Goal: Information Seeking & Learning: Learn about a topic

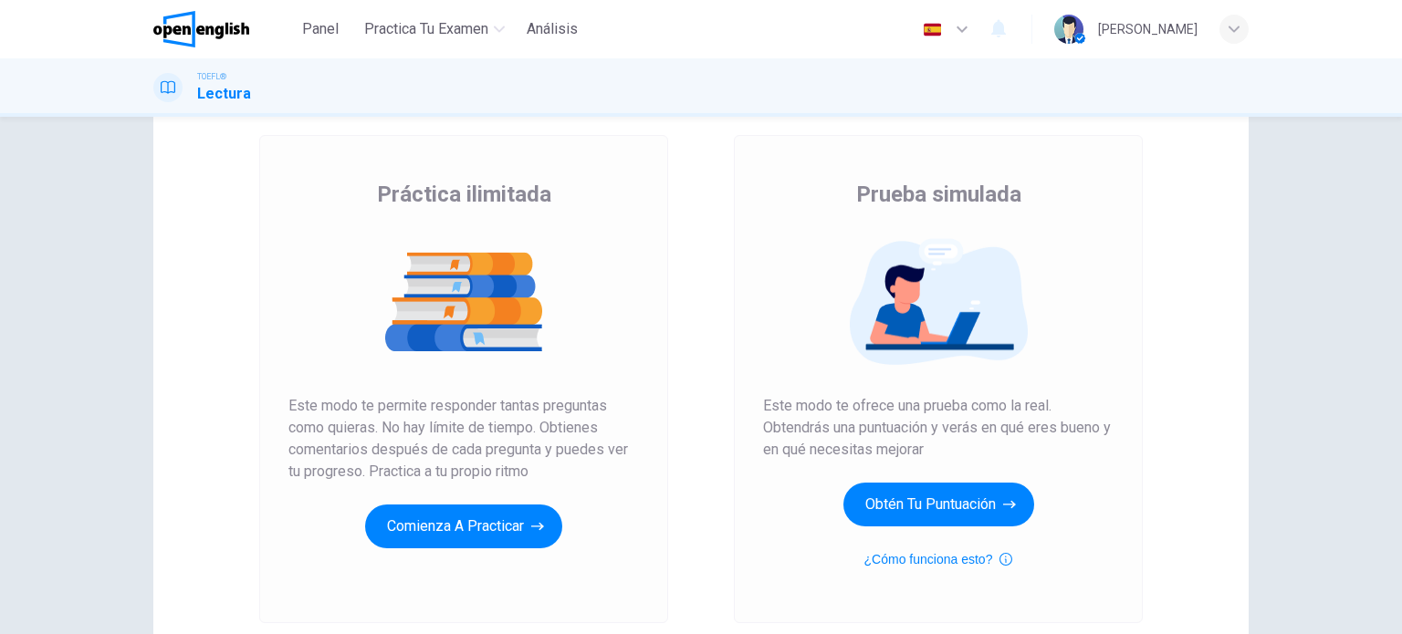
scroll to position [183, 0]
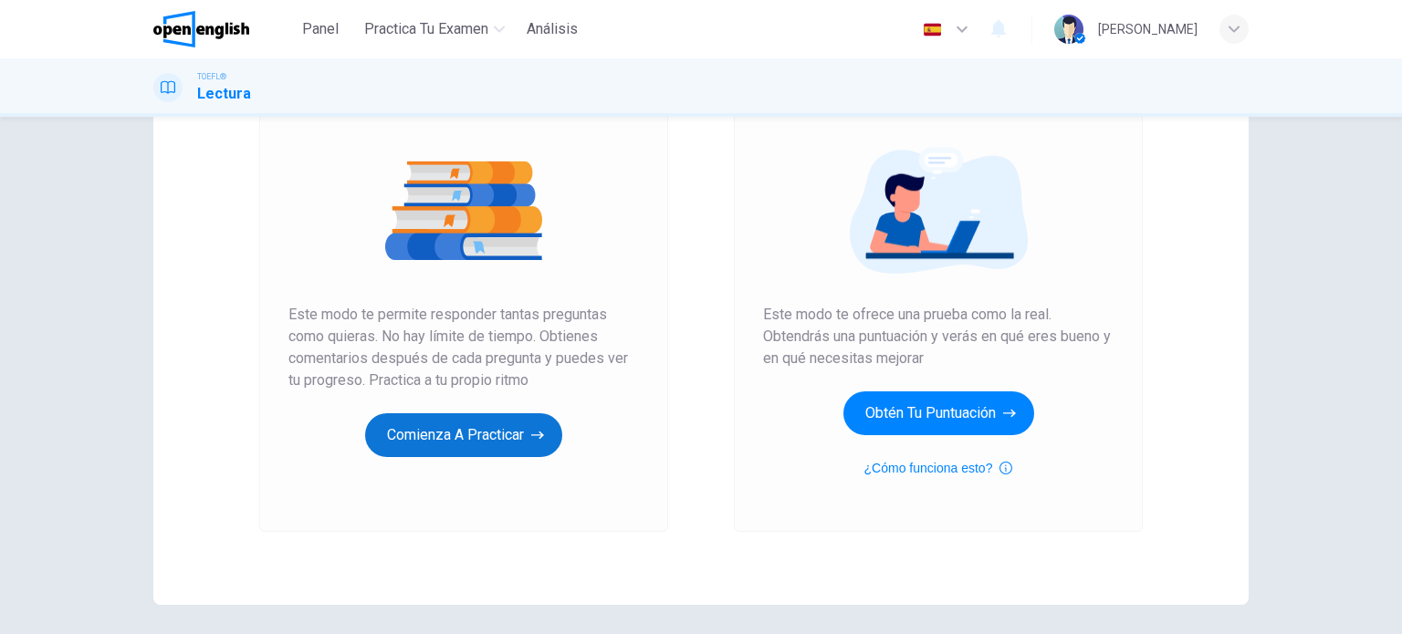
click at [474, 438] on button "Comienza a practicar" at bounding box center [463, 435] width 197 height 44
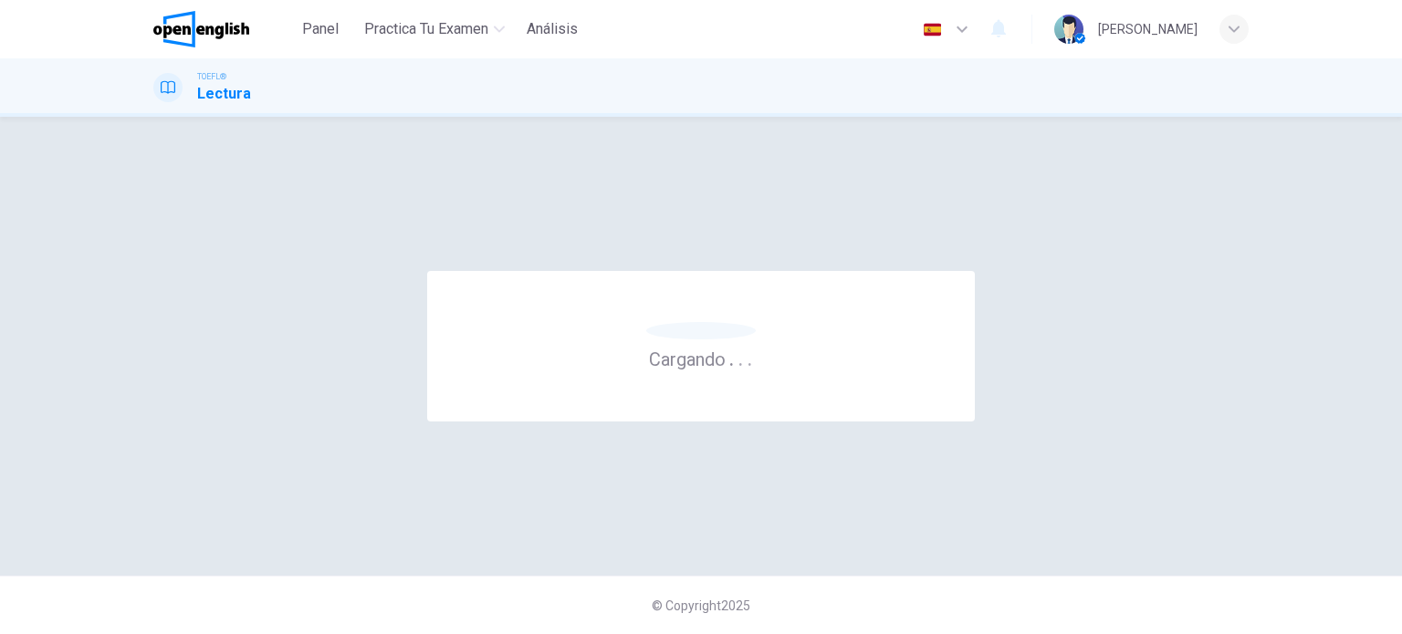
scroll to position [0, 0]
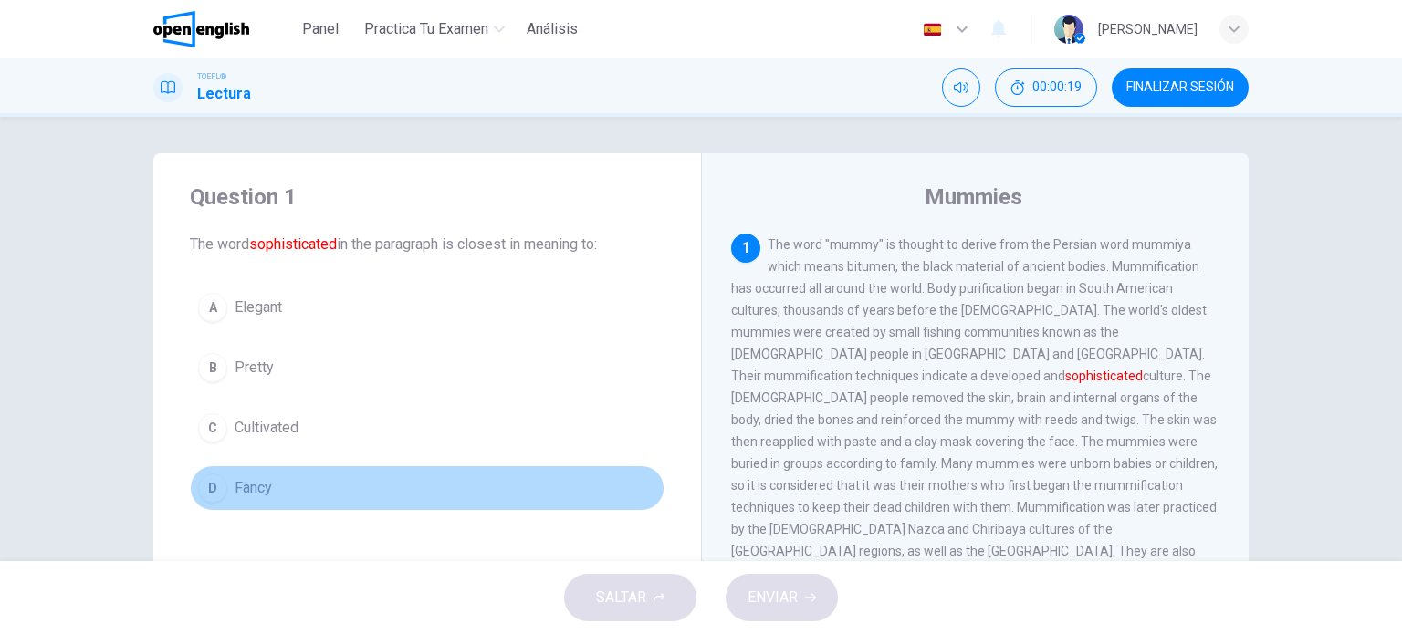
click at [259, 492] on span "Fancy" at bounding box center [253, 488] width 37 height 22
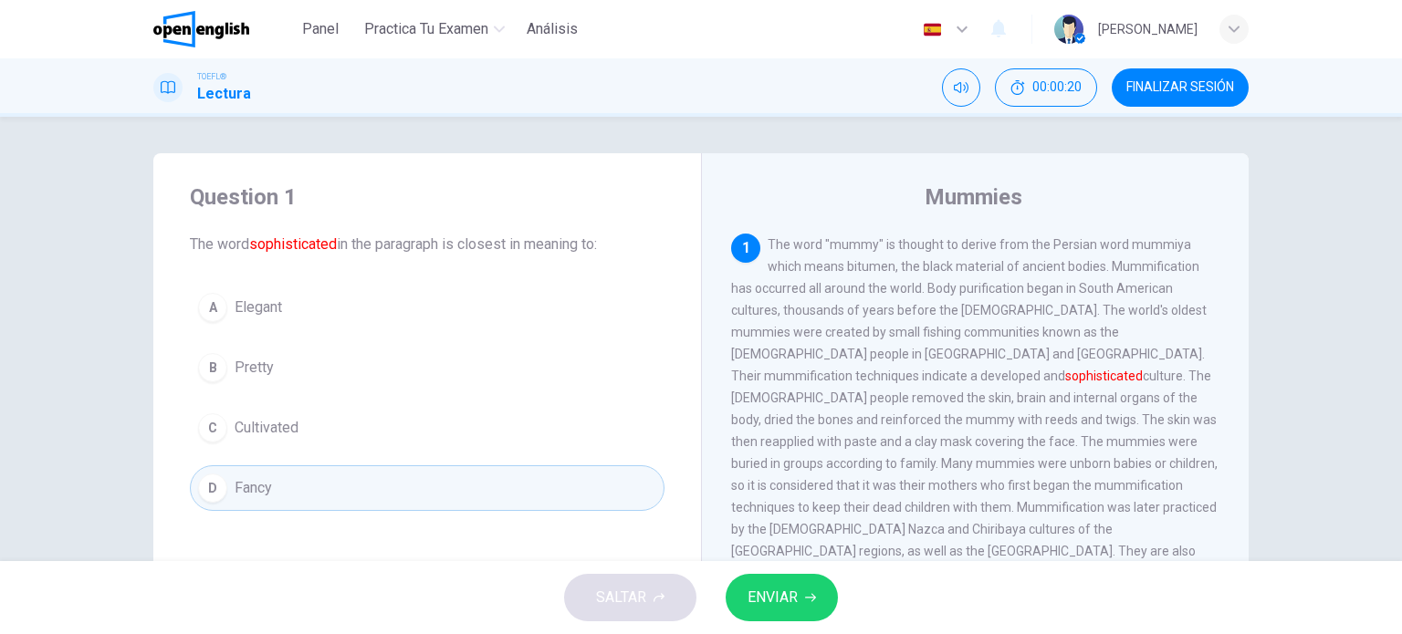
click at [814, 605] on button "ENVIAR" at bounding box center [781, 597] width 112 height 47
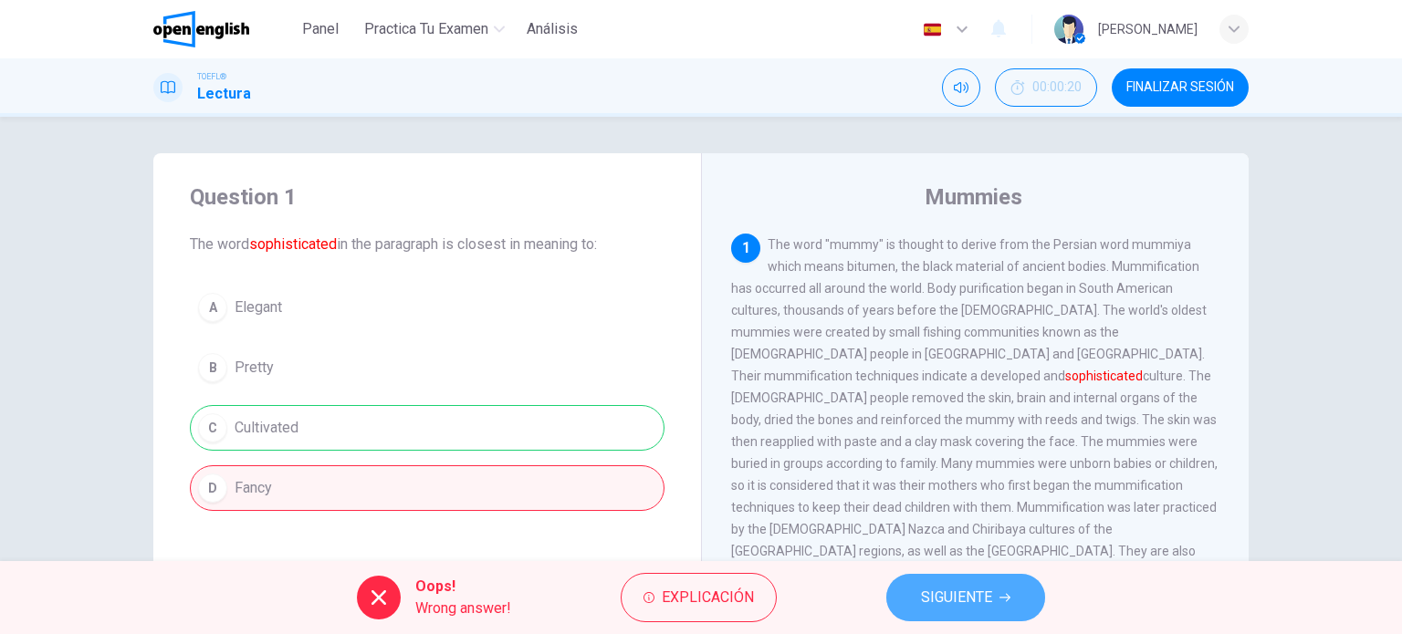
click at [934, 594] on span "SIGUIENTE" at bounding box center [956, 598] width 71 height 26
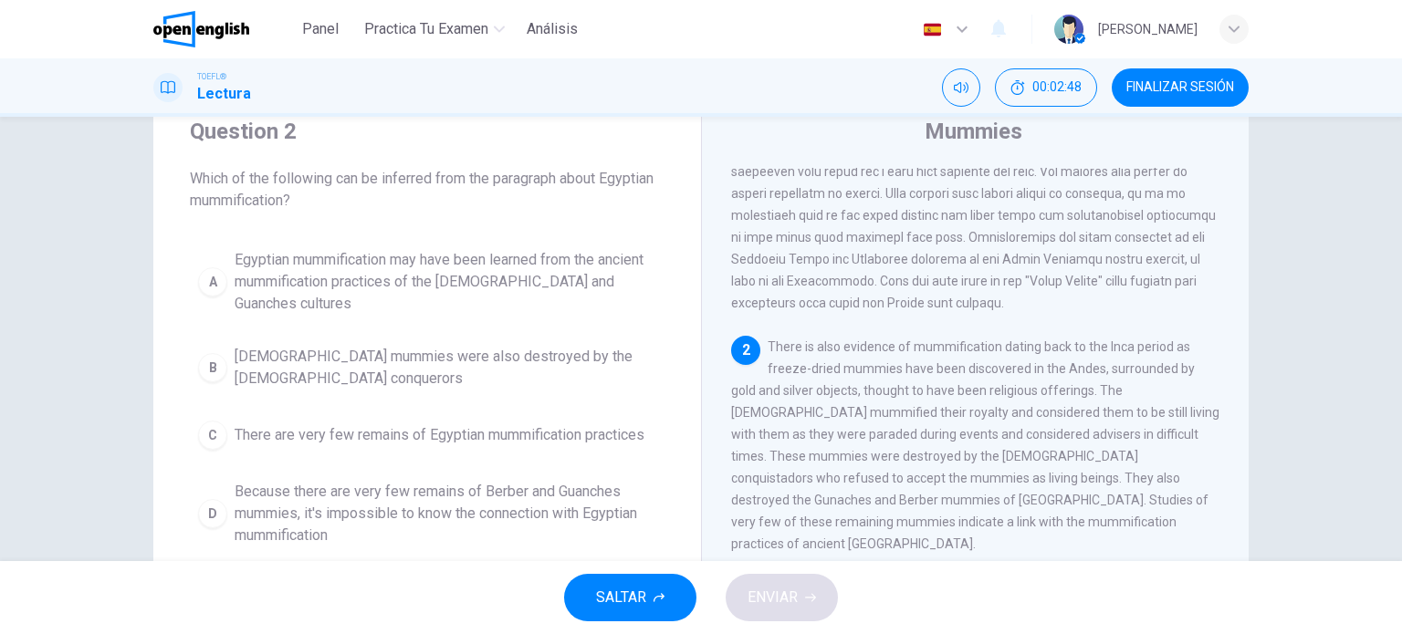
scroll to position [91, 0]
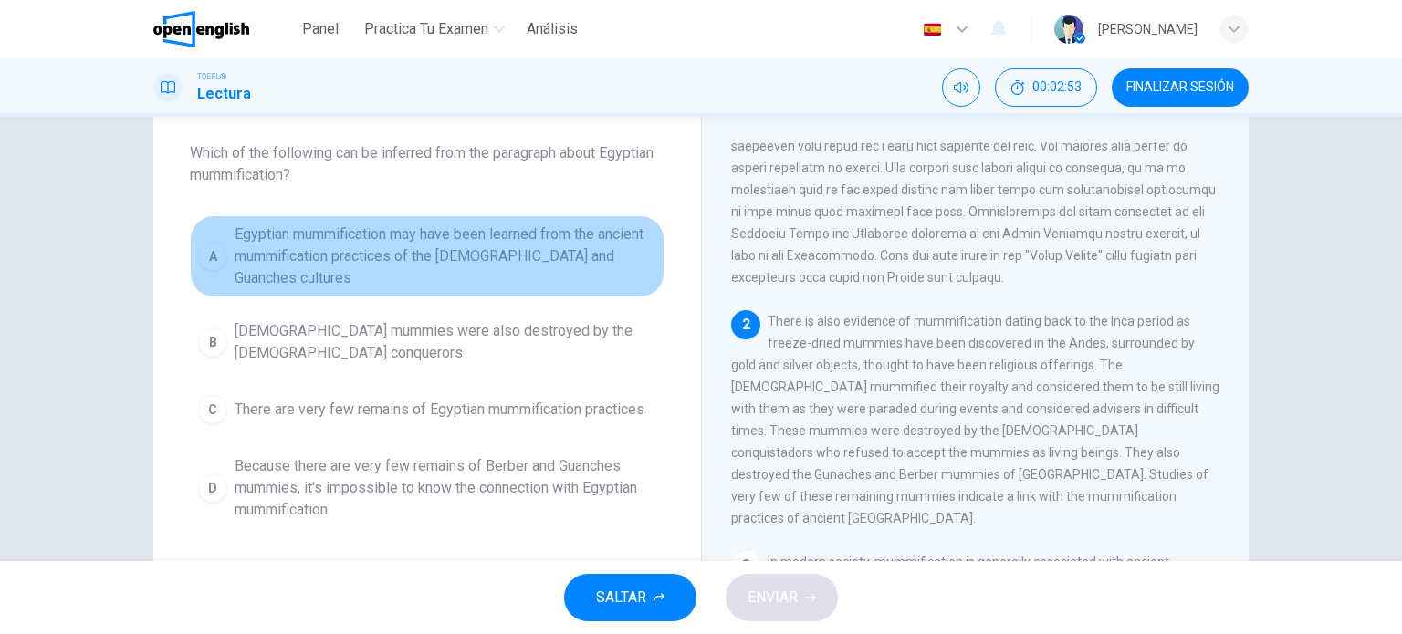
click at [332, 236] on span "Egyptian mummification may have been learned from the ancient mummification pra…" at bounding box center [446, 257] width 422 height 66
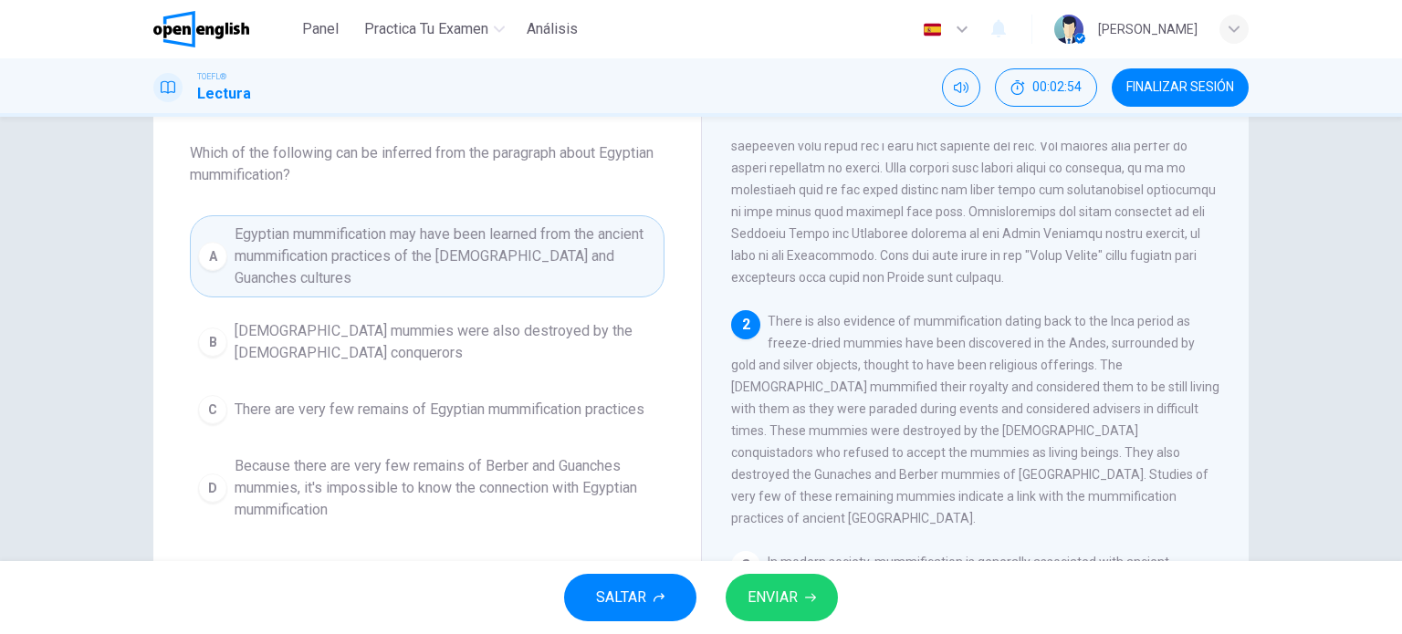
click at [808, 600] on icon "button" at bounding box center [810, 597] width 11 height 11
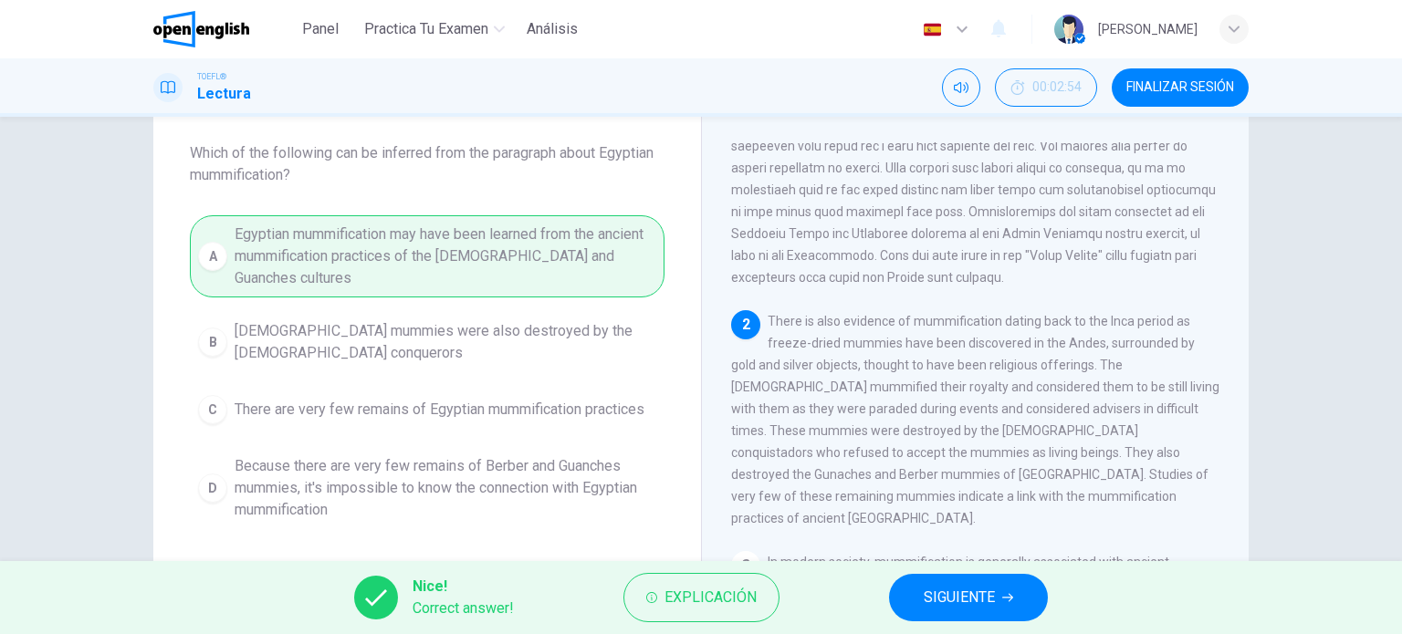
click at [962, 599] on span "SIGUIENTE" at bounding box center [959, 598] width 71 height 26
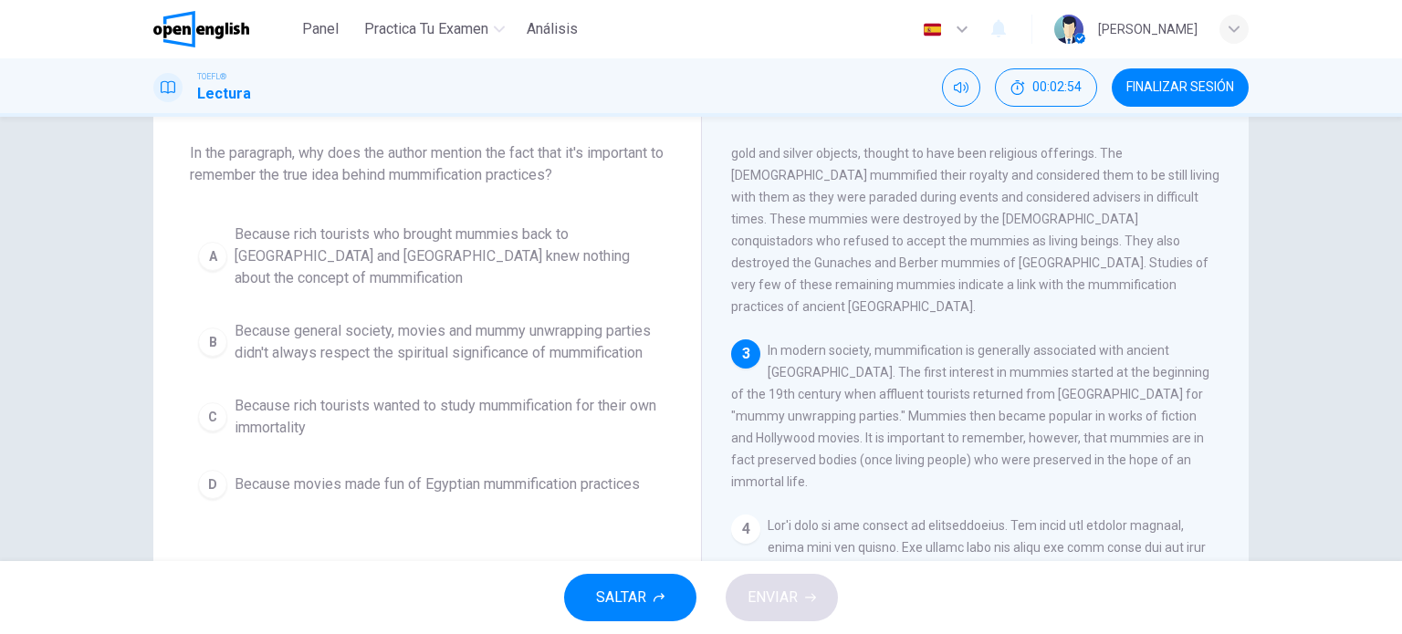
scroll to position [402, 0]
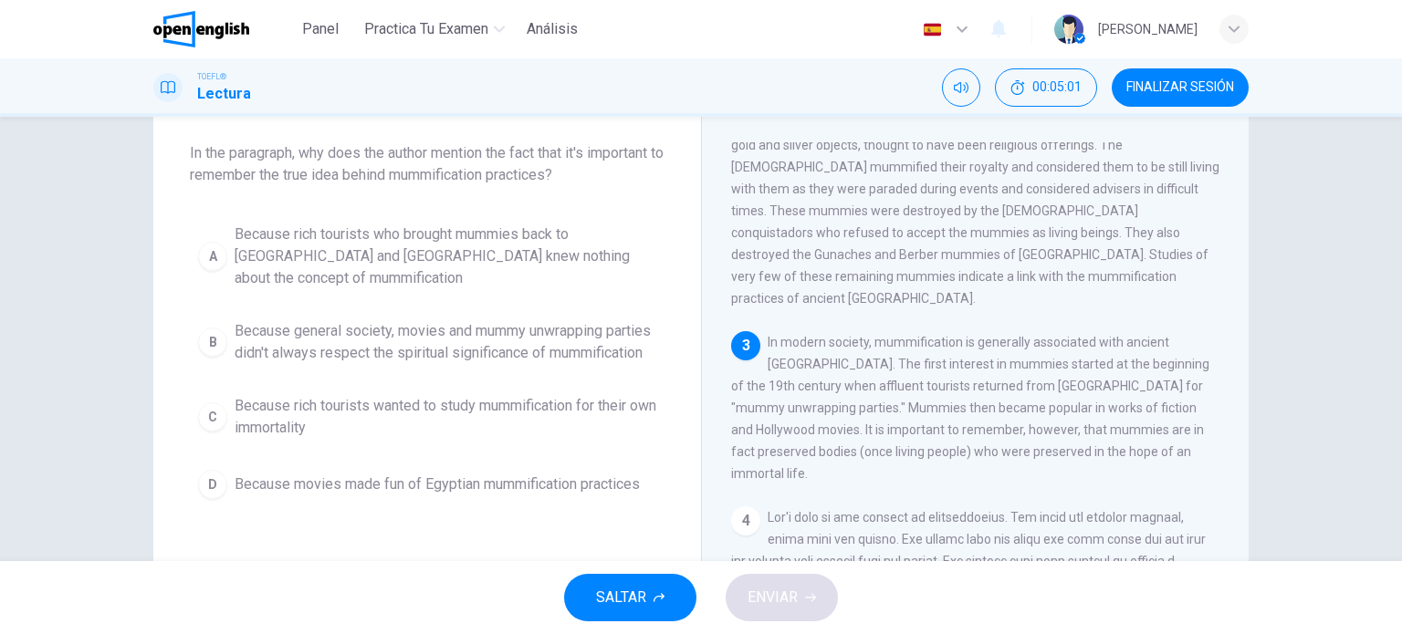
click at [306, 344] on span "Because general society, movies and mummy unwrapping parties didn't always resp…" at bounding box center [446, 342] width 422 height 44
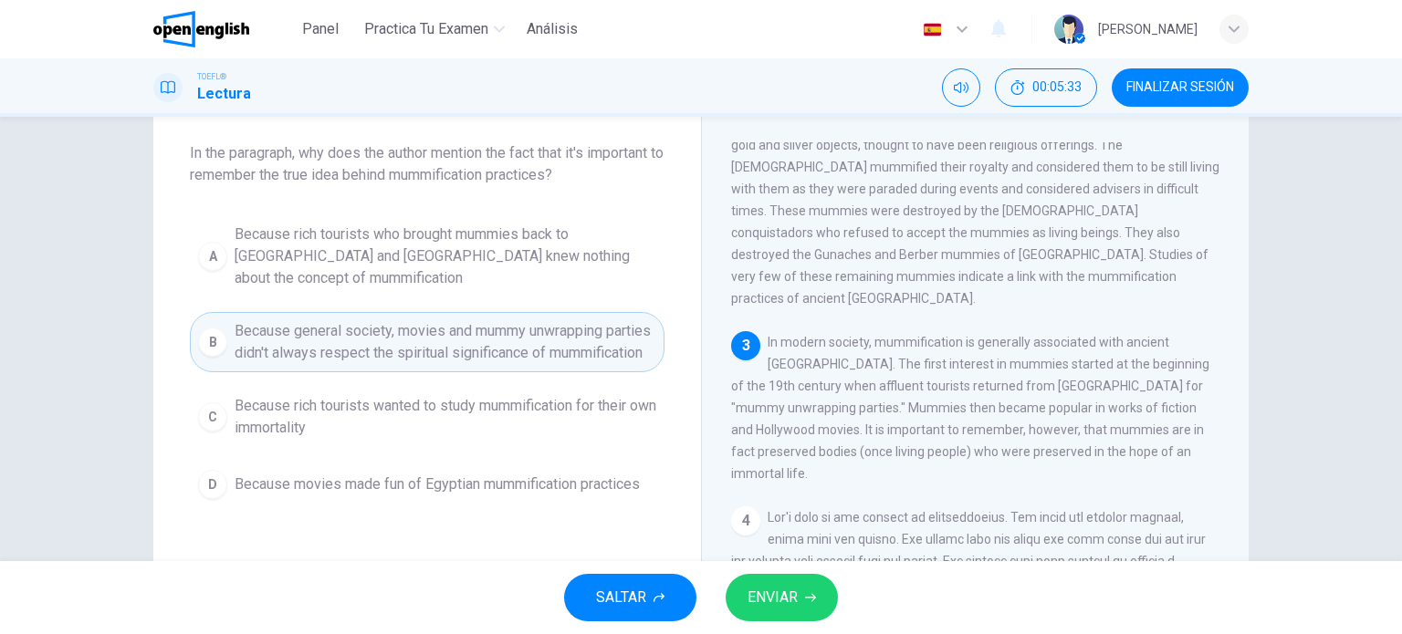
click at [767, 587] on span "ENVIAR" at bounding box center [772, 598] width 50 height 26
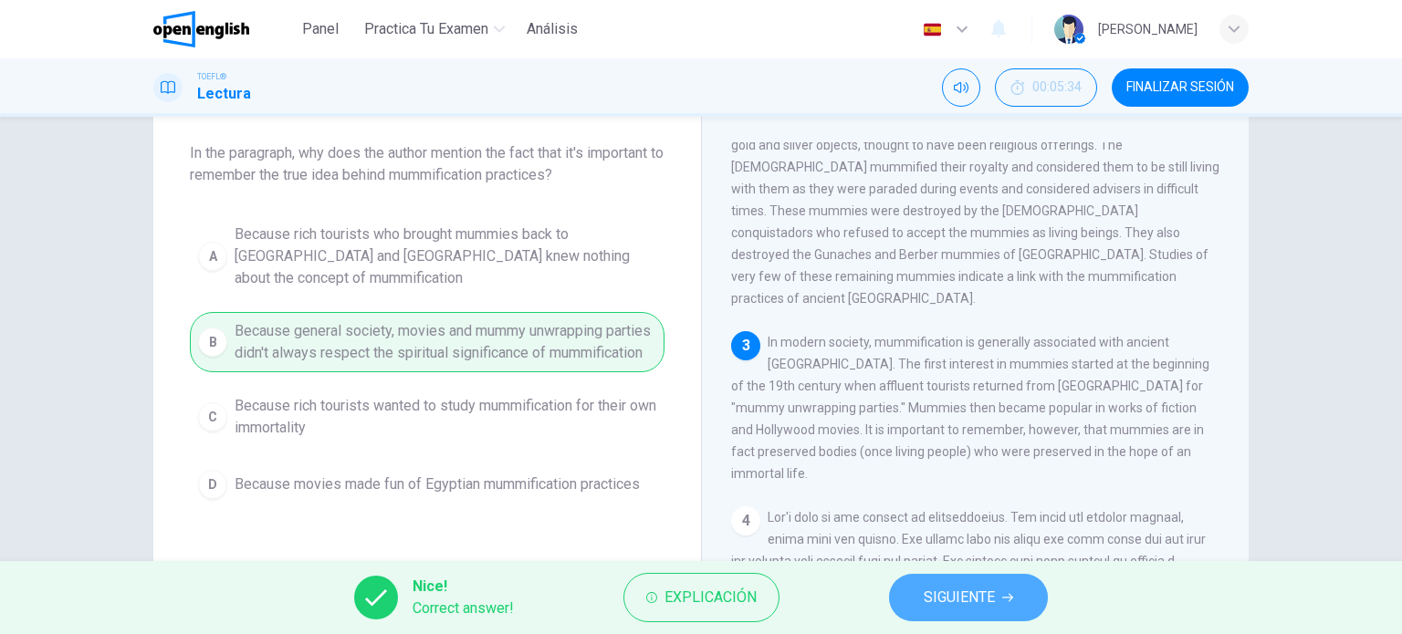
click at [957, 587] on span "SIGUIENTE" at bounding box center [959, 598] width 71 height 26
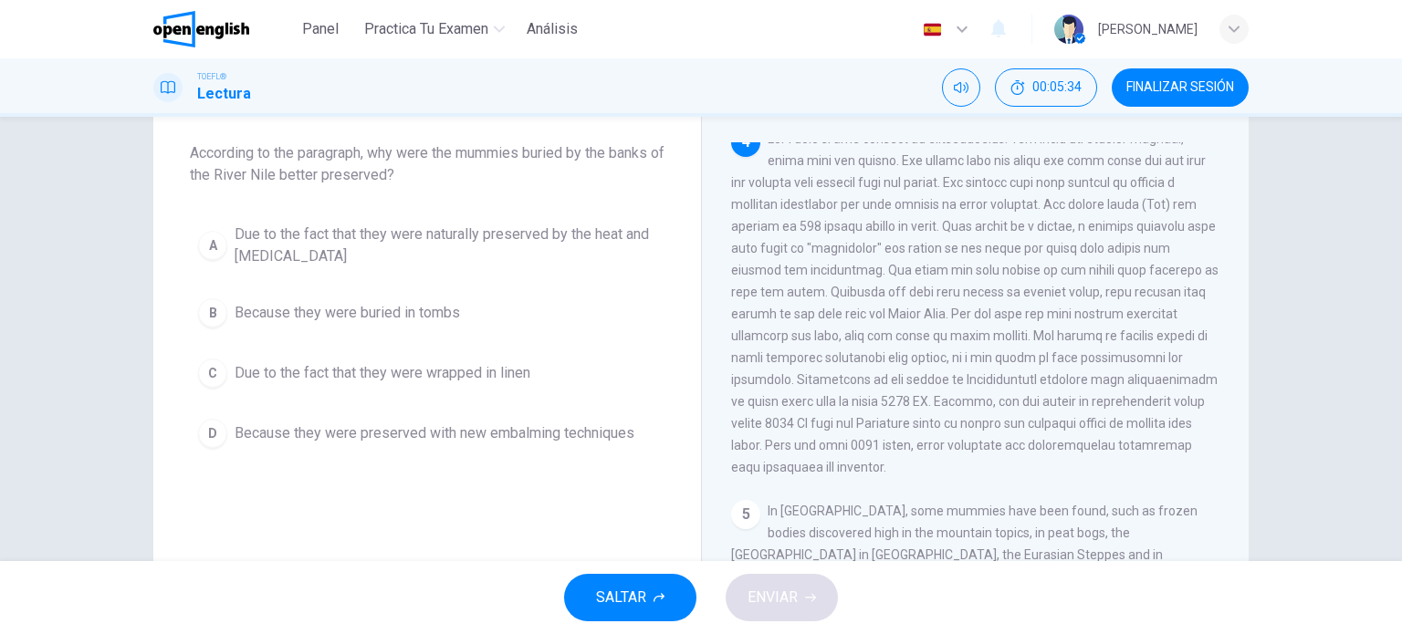
scroll to position [787, 0]
